Goal: Information Seeking & Learning: Learn about a topic

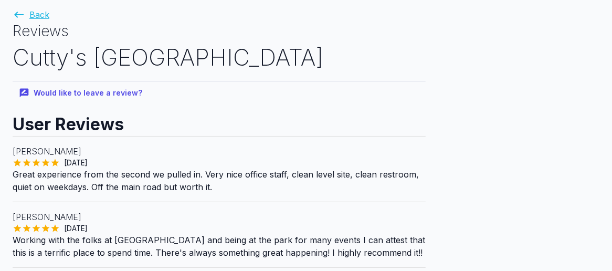
click at [38, 18] on link "Back" at bounding box center [31, 14] width 37 height 11
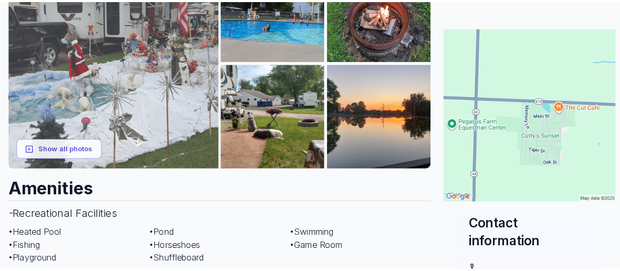
scroll to position [210, 0]
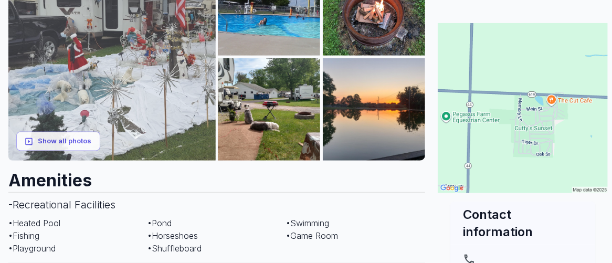
click at [70, 139] on img at bounding box center [111, 56] width 207 height 207
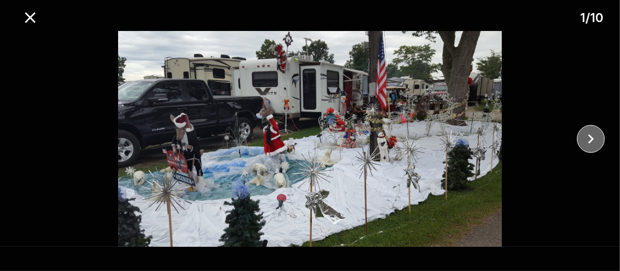
click at [593, 140] on icon "close" at bounding box center [591, 139] width 18 height 18
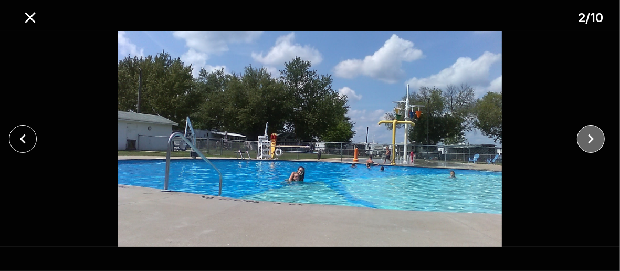
click at [593, 140] on icon "close" at bounding box center [591, 139] width 18 height 18
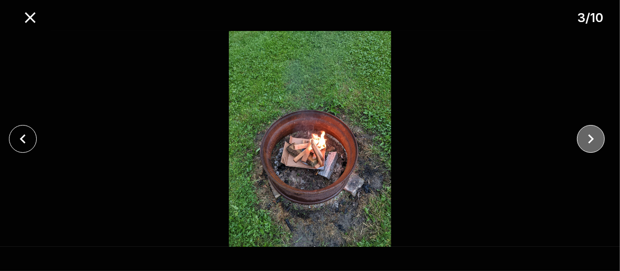
click at [593, 140] on icon "close" at bounding box center [591, 139] width 18 height 18
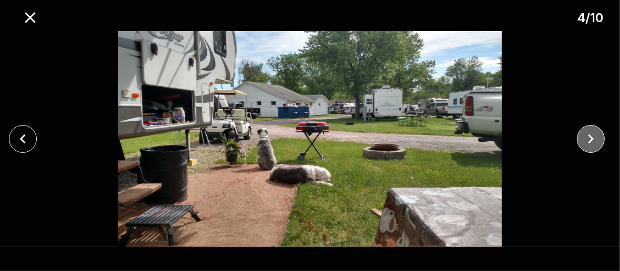
click at [593, 140] on icon "close" at bounding box center [591, 139] width 18 height 18
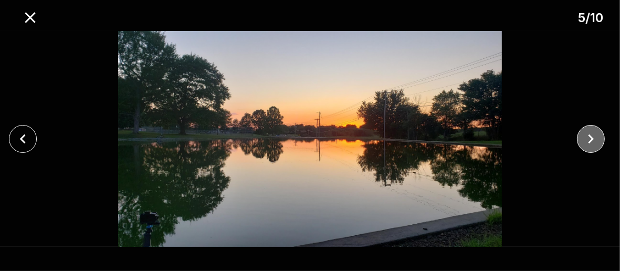
click at [592, 140] on icon "close" at bounding box center [591, 139] width 18 height 18
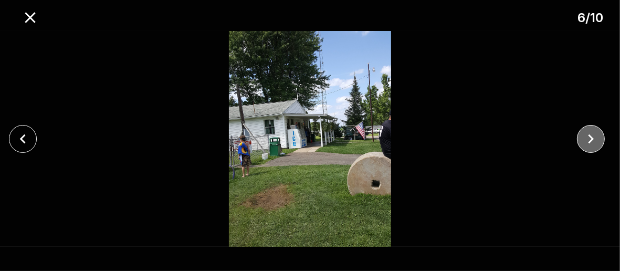
click at [592, 140] on icon "close" at bounding box center [592, 138] width 6 height 9
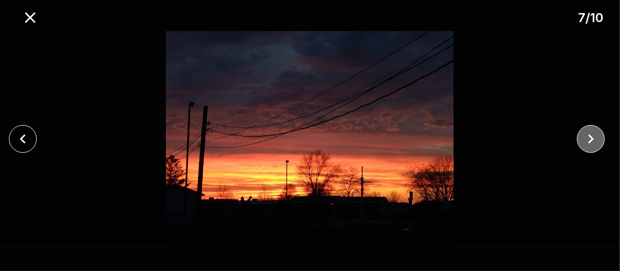
click at [592, 140] on icon "close" at bounding box center [592, 138] width 6 height 9
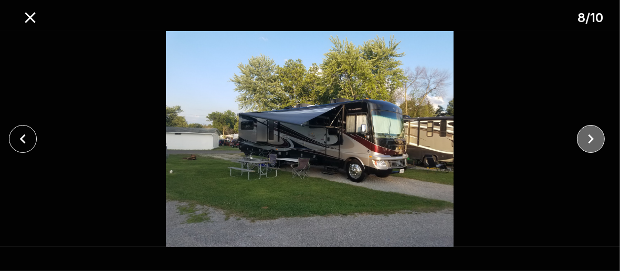
click at [592, 140] on icon "close" at bounding box center [592, 138] width 6 height 9
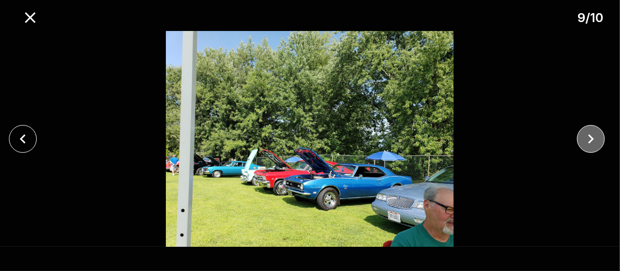
click at [596, 145] on icon "close" at bounding box center [591, 139] width 18 height 18
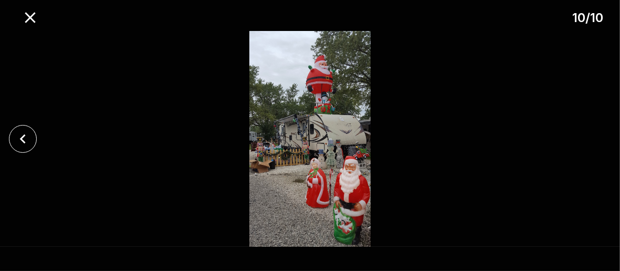
click at [596, 145] on div at bounding box center [310, 139] width 620 height 216
click at [34, 17] on icon "close" at bounding box center [30, 17] width 18 height 18
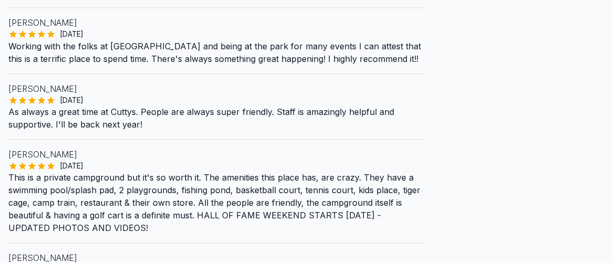
scroll to position [1208, 0]
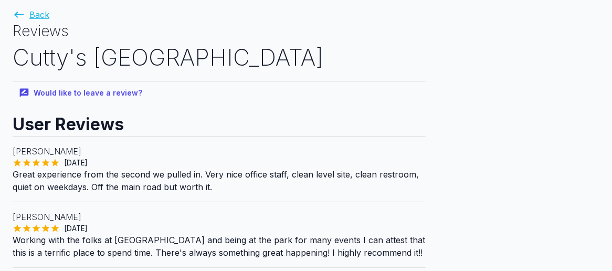
click at [40, 14] on link "Back" at bounding box center [31, 14] width 37 height 11
